Goal: Find specific page/section: Find specific page/section

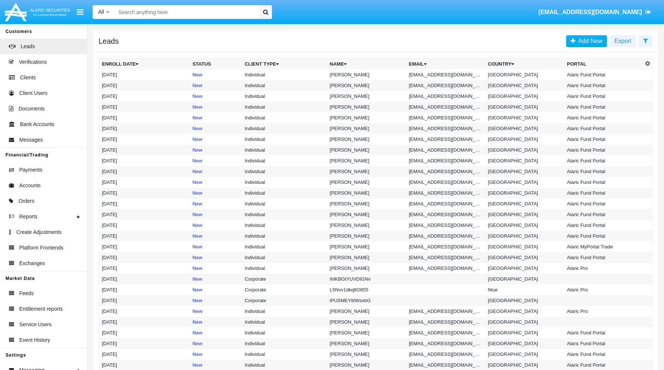
click at [227, 12] on input "Search" at bounding box center [186, 12] width 142 height 14
type input "х"
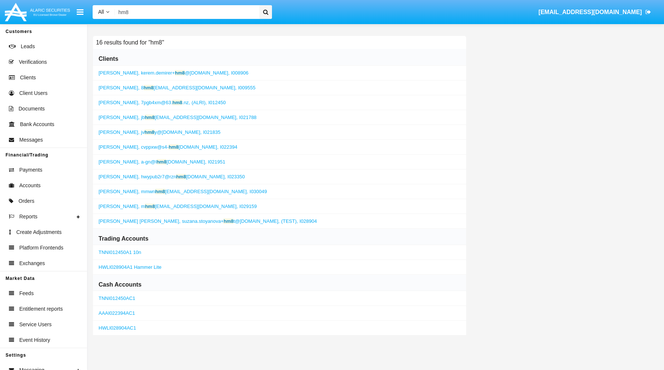
click at [241, 222] on span "suzana.stoyanova+ hm8 t@[DOMAIN_NAME]," at bounding box center [231, 221] width 98 height 6
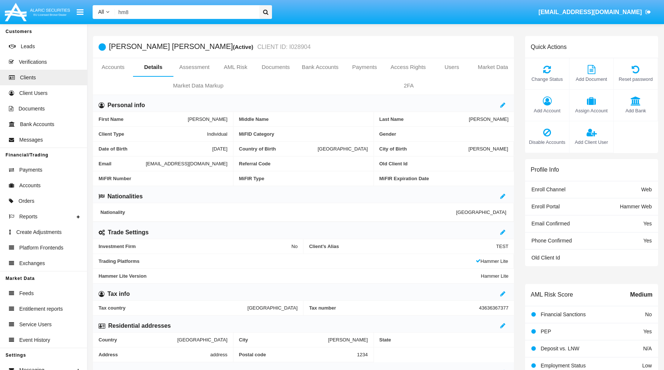
click at [146, 165] on span "[EMAIL_ADDRESS][DOMAIN_NAME]" at bounding box center [187, 164] width 82 height 6
copy span "[EMAIL_ADDRESS][DOMAIN_NAME]"
click at [189, 11] on input "hm8" at bounding box center [186, 12] width 142 height 14
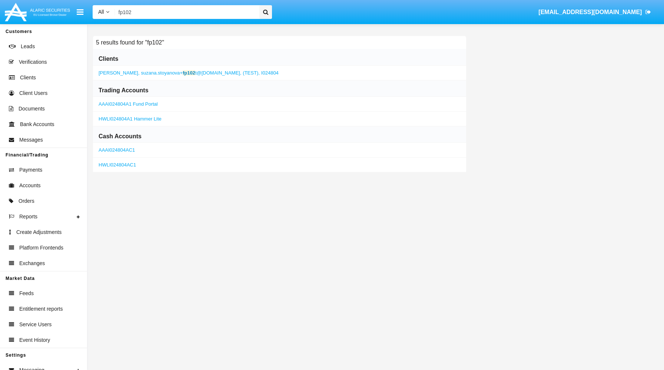
type input "fp102"
click at [182, 74] on span "suzana.stoyanova+ fp102 t@[DOMAIN_NAME]," at bounding box center [191, 73] width 100 height 6
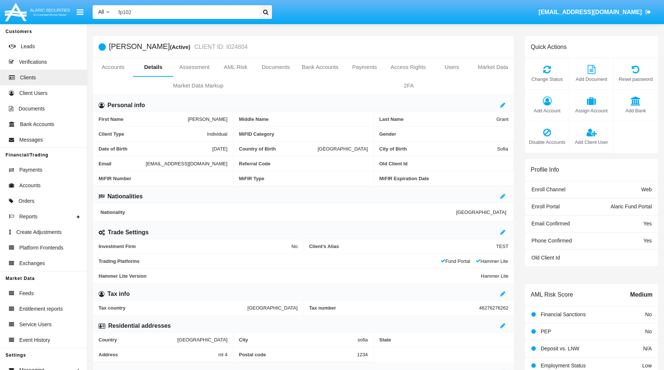
click at [146, 163] on span "[EMAIL_ADDRESS][DOMAIN_NAME]" at bounding box center [187, 164] width 82 height 6
copy span "[EMAIL_ADDRESS][DOMAIN_NAME]"
